Goal: Navigation & Orientation: Find specific page/section

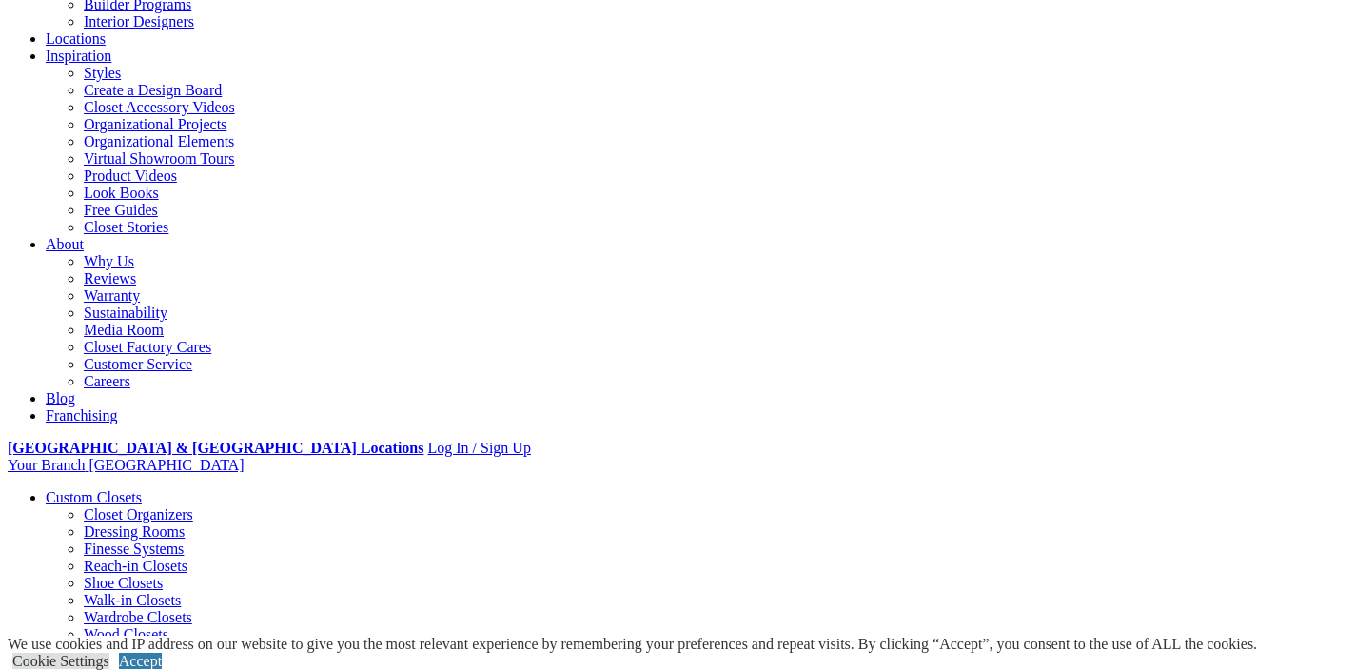
scroll to position [299, 0]
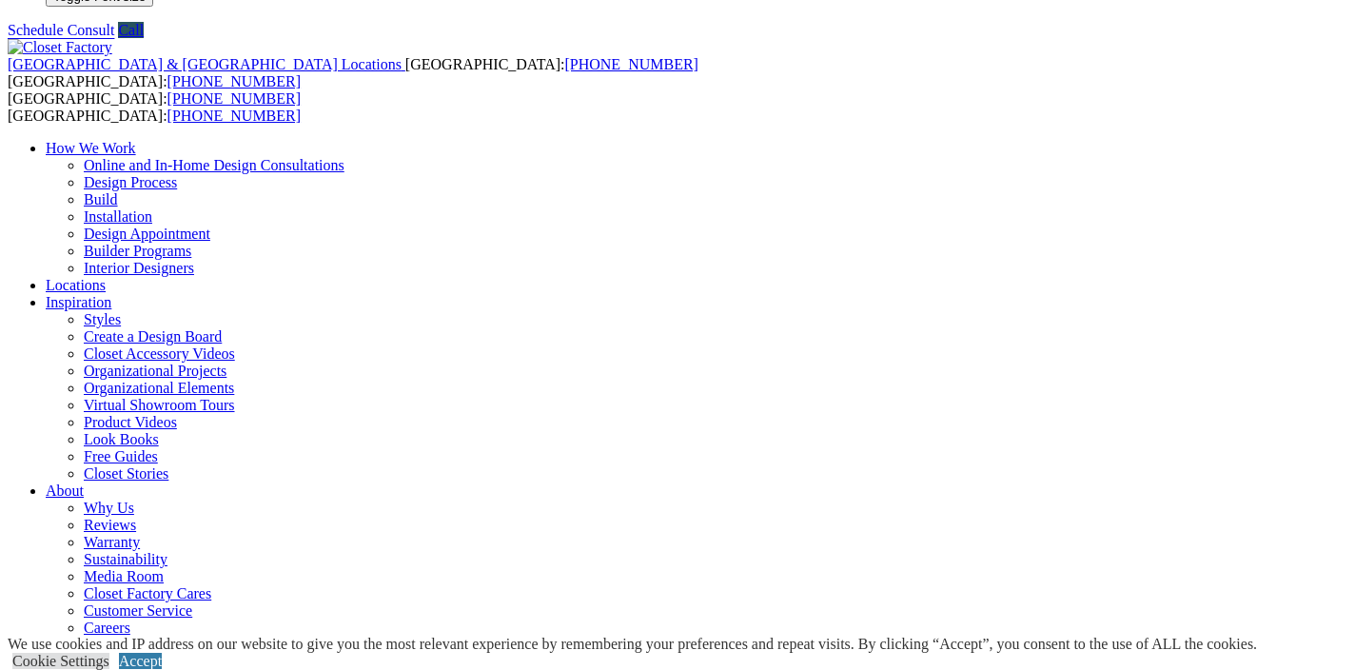
scroll to position [0, 0]
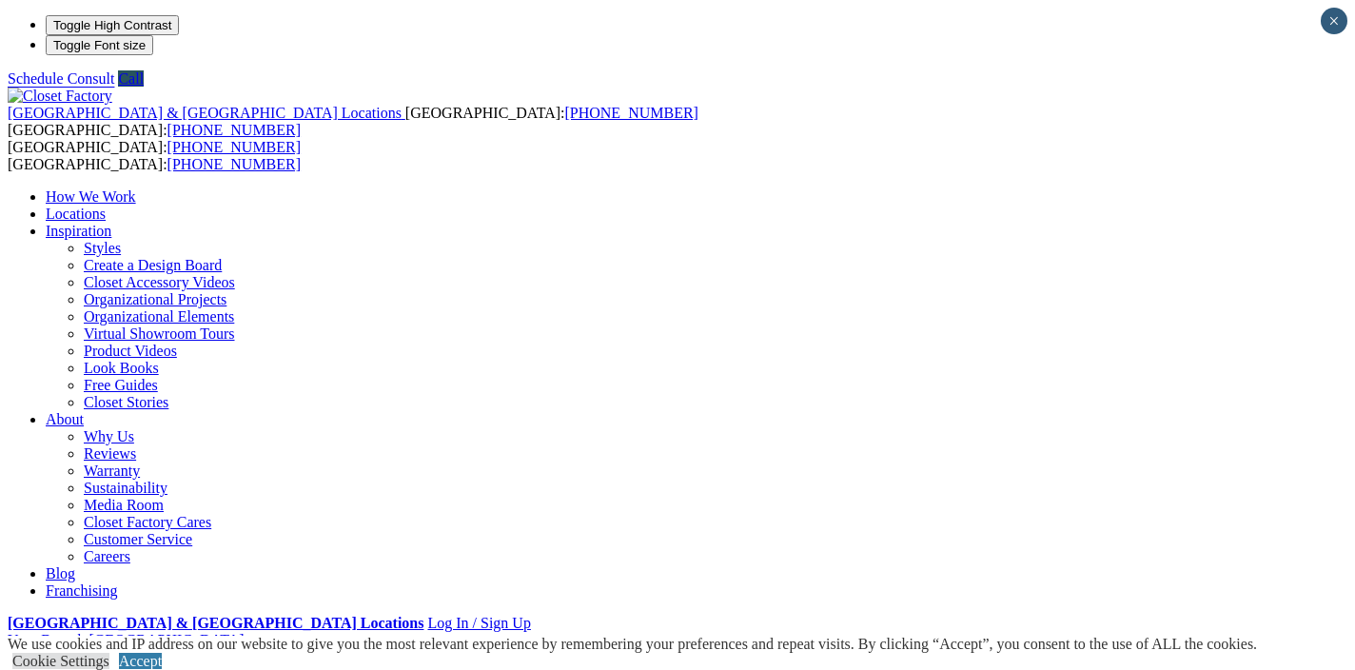
scroll to position [13, 0]
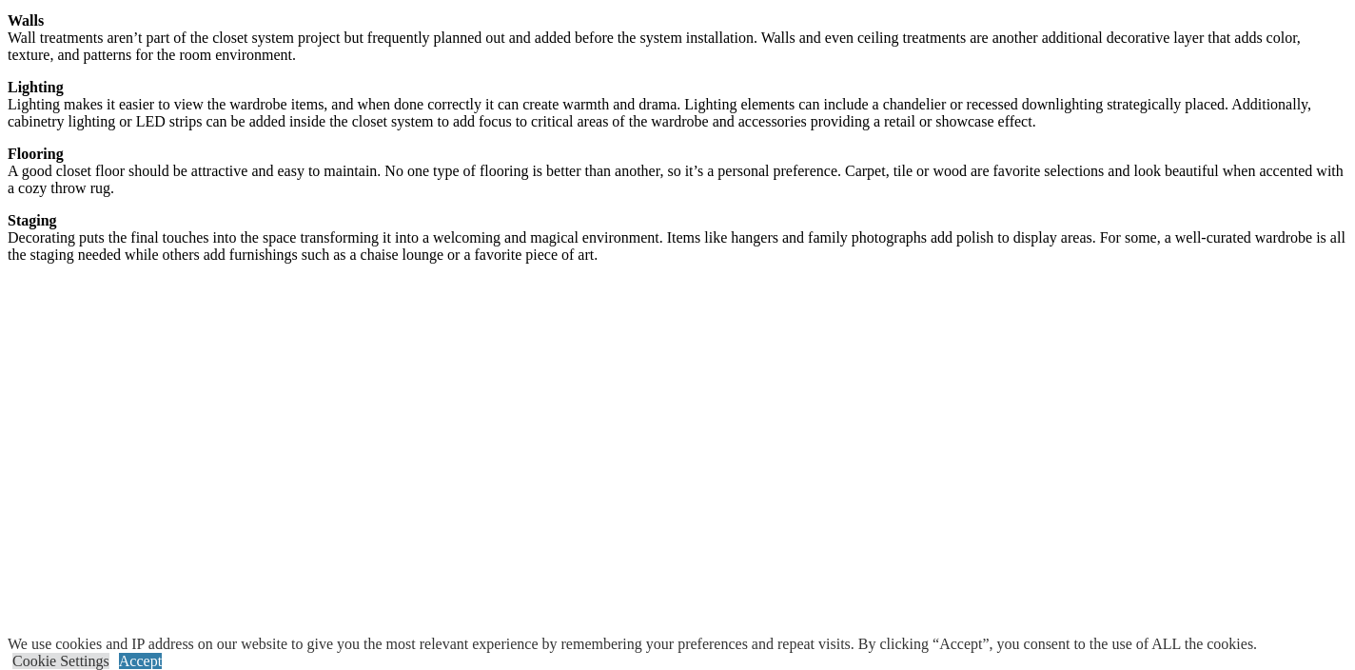
scroll to position [3149, 0]
